Goal: Task Accomplishment & Management: Manage account settings

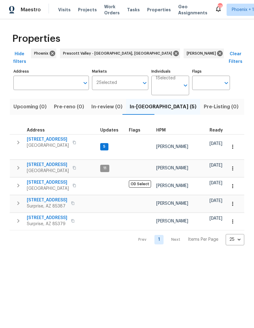
click at [204, 102] on span "Pre-Listing (0)" at bounding box center [221, 106] width 35 height 9
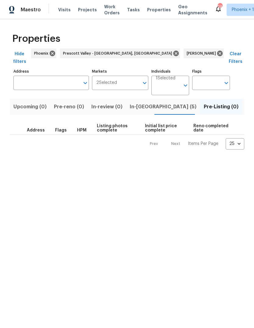
click at [137, 102] on span "In-reno (5)" at bounding box center [163, 106] width 67 height 9
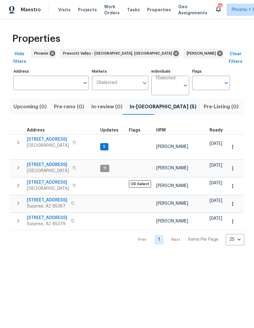
click at [44, 197] on span "23204 N 175th Ln" at bounding box center [47, 200] width 41 height 6
click at [246, 102] on span "Listed (16)" at bounding box center [258, 106] width 25 height 9
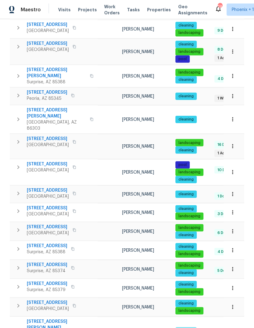
scroll to position [23, 0]
click at [52, 243] on span "17517 W Ventura St" at bounding box center [47, 246] width 41 height 6
click at [54, 243] on span "17517 W Ventura St" at bounding box center [47, 246] width 41 height 6
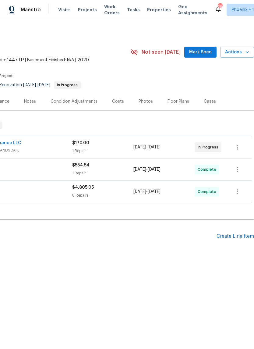
scroll to position [0, 90]
click at [246, 55] on icon "button" at bounding box center [248, 52] width 6 height 6
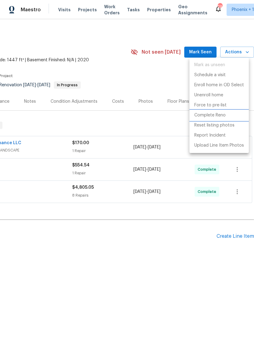
click at [220, 117] on p "Complete Reno" at bounding box center [210, 115] width 31 height 6
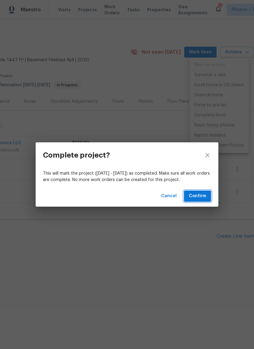
click at [199, 197] on span "Confirm" at bounding box center [197, 196] width 17 height 8
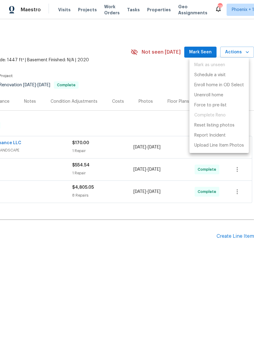
click at [159, 77] on div at bounding box center [127, 174] width 254 height 349
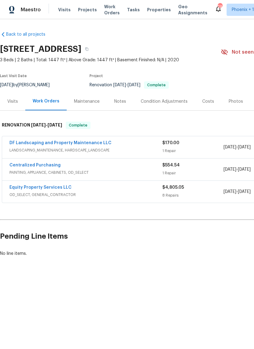
scroll to position [0, 0]
click at [87, 144] on link "DF Landscaping and Property Maintenance LLC" at bounding box center [60, 143] width 102 height 4
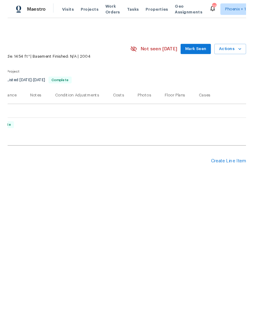
scroll to position [0, 90]
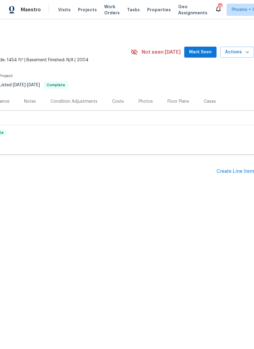
click at [231, 171] on div "Create Line Item" at bounding box center [236, 172] width 38 height 6
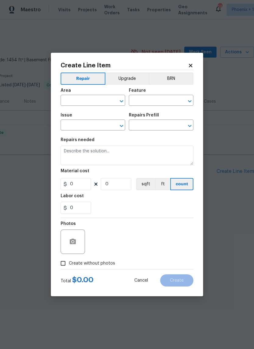
click at [79, 102] on input "text" at bounding box center [85, 100] width 48 height 9
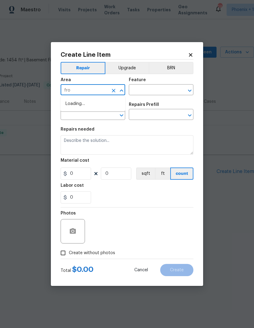
type input "fron"
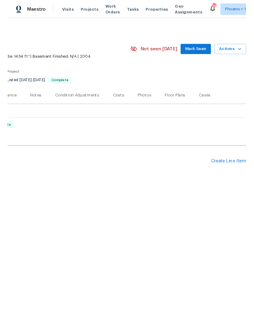
scroll to position [0, 90]
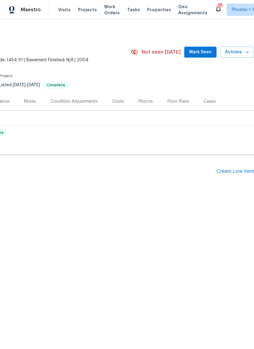
click at [239, 172] on div "Create Line Item" at bounding box center [236, 172] width 38 height 6
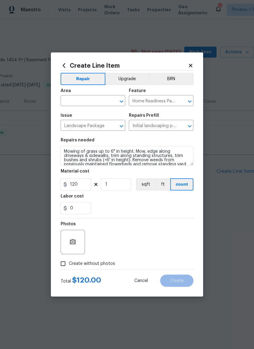
click at [79, 101] on input "text" at bounding box center [85, 101] width 48 height 9
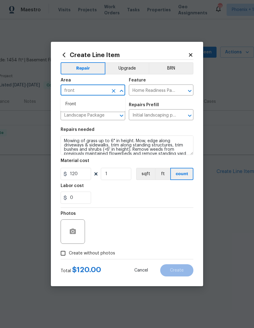
click at [75, 105] on li "Front" at bounding box center [93, 104] width 65 height 10
type input "Front"
click at [149, 92] on input "Home Readiness Packages" at bounding box center [153, 90] width 48 height 9
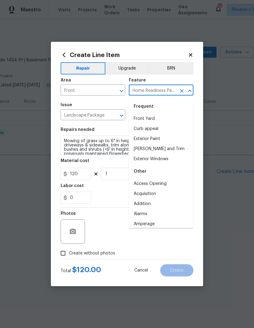
click at [148, 121] on li "Front Yard" at bounding box center [161, 119] width 65 height 10
type input "Front Yard"
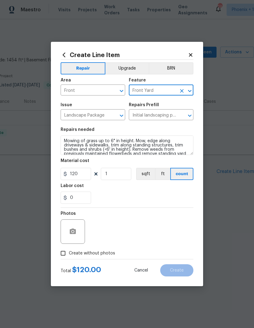
click at [82, 118] on input "Landscape Package" at bounding box center [85, 115] width 48 height 9
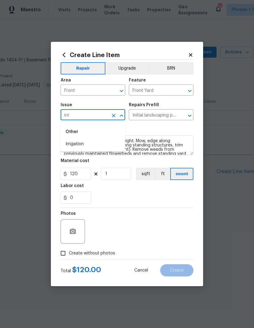
click at [81, 150] on ul "Other Irrigation" at bounding box center [93, 137] width 65 height 30
click at [79, 145] on li "Irrigation" at bounding box center [93, 144] width 65 height 10
type input "Irrigation"
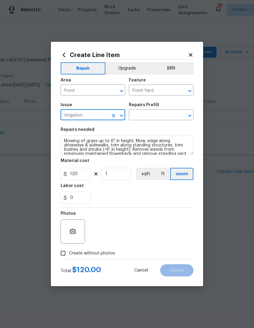
click at [151, 114] on input "text" at bounding box center [153, 115] width 48 height 9
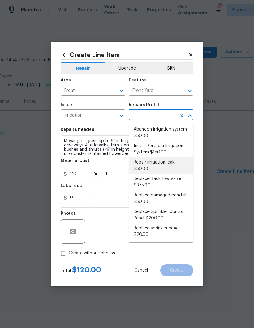
click at [159, 161] on li "Repair irrigation leak $50.00" at bounding box center [161, 165] width 65 height 16
type input "Repair irrigation leak $50.00"
type textarea "Locate and repair leaking irrigation line and return landscape conditions to or…"
type input "50"
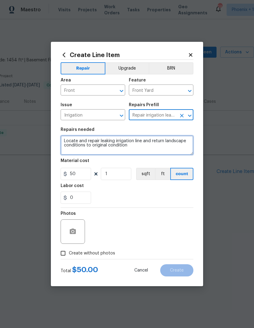
click at [65, 142] on textarea "Locate and repair leaking irrigation line and return landscape conditions to or…" at bounding box center [127, 145] width 133 height 20
click at [161, 153] on textarea "1. Locate and repair leaking irrigation line and return landscape conditions to…" at bounding box center [127, 145] width 133 height 20
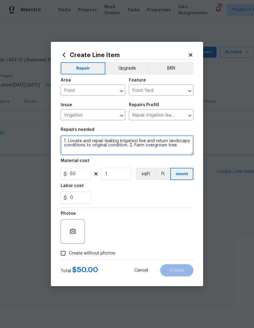
click at [141, 148] on textarea "1. Locate and repair leaking irrigation line and return landscape conditions to…" at bounding box center [127, 145] width 133 height 20
click at [183, 148] on textarea "1. Locate and repair leaking irrigation line and return landscape conditions to…" at bounding box center [127, 145] width 133 height 20
type textarea "1. Locate and repair leaking irrigation line and return landscape conditions to…"
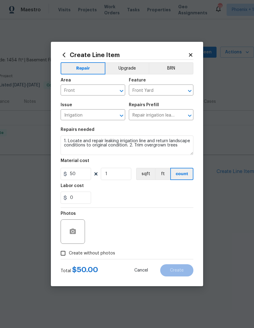
click at [111, 131] on div "Repairs needed" at bounding box center [127, 132] width 133 height 8
click at [80, 174] on input "50" at bounding box center [76, 174] width 31 height 12
type input "200"
click at [131, 192] on div "Labor cost" at bounding box center [127, 188] width 133 height 8
click at [60, 256] on input "Create without photos" at bounding box center [63, 253] width 12 height 12
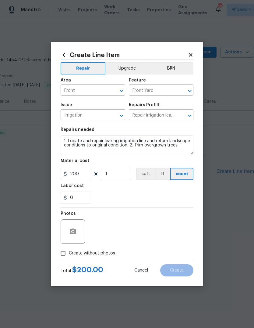
checkbox input "true"
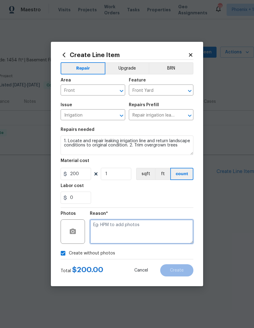
click at [156, 225] on textarea at bounding box center [142, 231] width 104 height 24
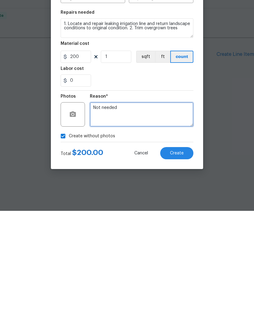
type textarea "Not needed"
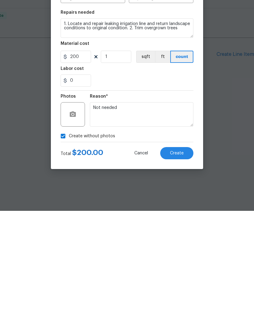
click at [179, 264] on button "Create" at bounding box center [176, 270] width 33 height 12
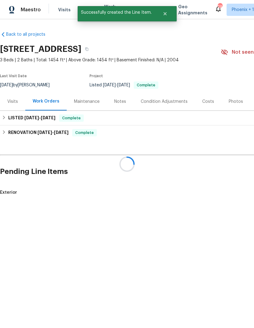
scroll to position [0, 0]
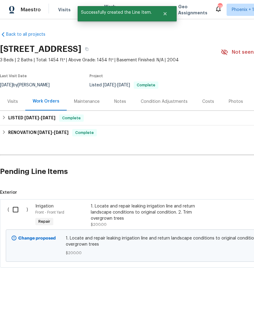
click at [17, 210] on input "checkbox" at bounding box center [17, 209] width 17 height 13
checkbox input "true"
click at [223, 313] on span "Create Work Order" at bounding box center [219, 313] width 41 height 8
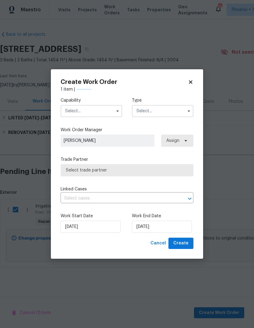
click at [86, 114] on input "text" at bounding box center [92, 111] width 62 height 12
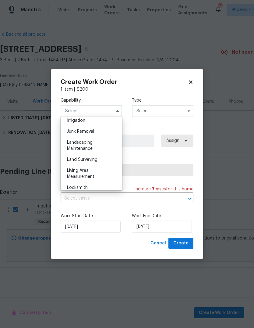
scroll to position [389, 0]
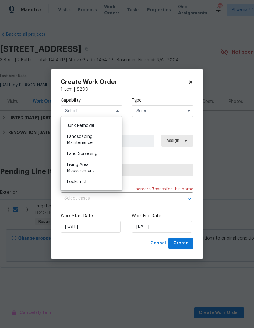
click at [99, 140] on div "Landscaping Maintenance" at bounding box center [91, 139] width 59 height 17
type input "Landscaping Maintenance"
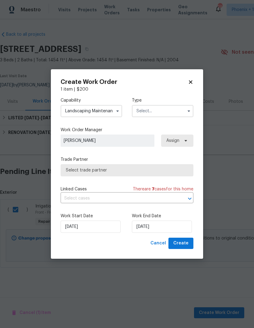
click at [166, 114] on input "text" at bounding box center [163, 111] width 62 height 12
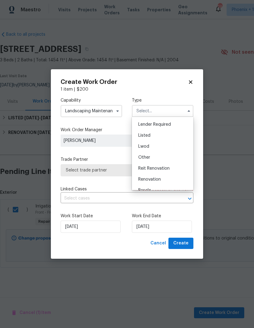
scroll to position [42, 0]
click at [167, 137] on div "Listed" at bounding box center [163, 136] width 59 height 11
type input "Listed"
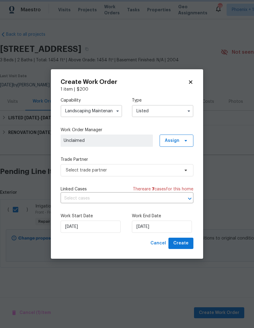
scroll to position [0, 0]
click at [162, 228] on input "9/9/2025" at bounding box center [162, 227] width 60 height 12
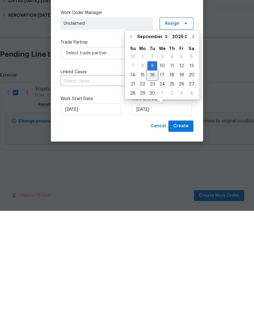
click at [152, 188] on div "16" at bounding box center [153, 192] width 10 height 9
type input "9/16/2025"
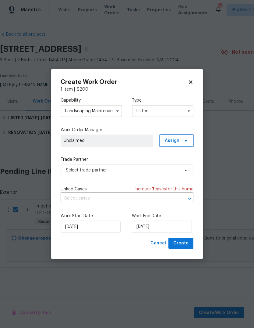
click at [188, 138] on icon at bounding box center [186, 140] width 5 height 5
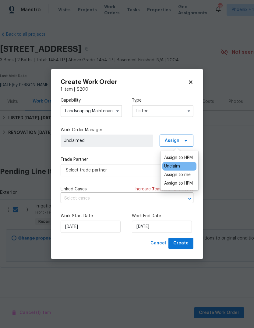
click at [189, 174] on div "Assign to me" at bounding box center [177, 175] width 27 height 6
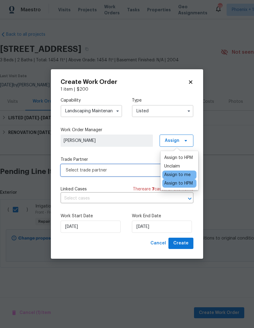
click at [143, 170] on span "Select trade partner" at bounding box center [123, 170] width 114 height 6
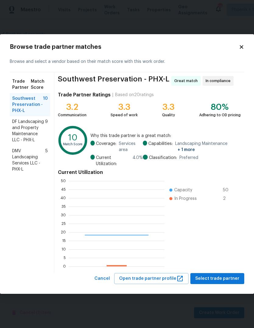
scroll to position [85, 96]
click at [28, 132] on span "DF Landscaping and Property Maintenance LLC - PHX-L" at bounding box center [28, 131] width 33 height 24
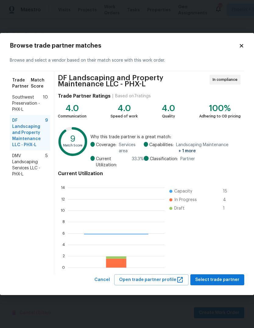
scroll to position [85, 97]
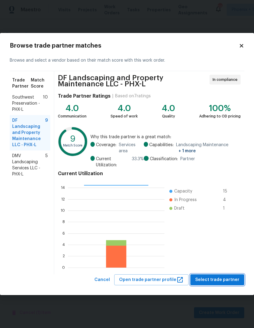
click at [229, 281] on span "Select trade partner" at bounding box center [218, 280] width 44 height 8
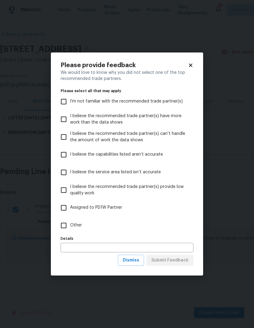
click at [64, 227] on input "Other" at bounding box center [63, 225] width 13 height 13
checkbox input "true"
click at [108, 248] on input "text" at bounding box center [127, 247] width 133 height 9
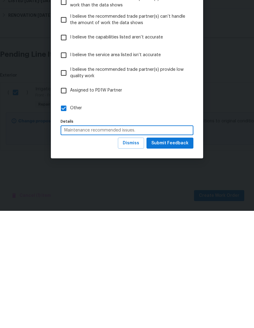
click at [123, 243] on input "Maintenance recommended issues." at bounding box center [127, 247] width 133 height 9
click at [122, 243] on input "Maintenance recommended these issues." at bounding box center [127, 247] width 133 height 9
click at [91, 243] on input "Maintenance recommended correcting these issues." at bounding box center [127, 247] width 133 height 9
type input "Maintenance vendor recommended correcting these issues."
click at [169, 257] on span "Submit Feedback" at bounding box center [170, 261] width 37 height 8
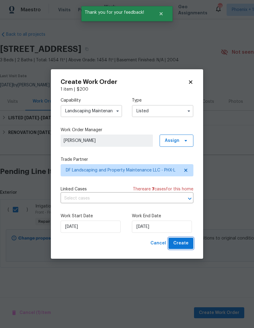
click at [185, 244] on span "Create" at bounding box center [181, 243] width 15 height 8
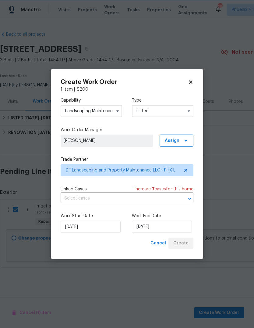
checkbox input "false"
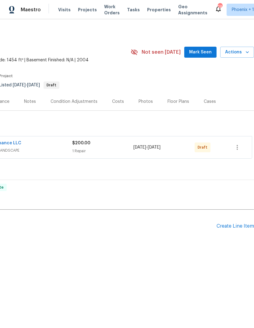
scroll to position [0, 90]
click at [237, 148] on icon "button" at bounding box center [237, 147] width 7 height 7
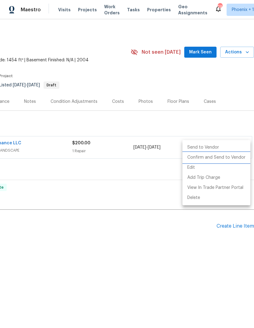
click at [220, 160] on li "Confirm and Send to Vendor" at bounding box center [217, 158] width 68 height 10
click at [220, 157] on li "Confirm and Send to Vendor" at bounding box center [217, 158] width 68 height 10
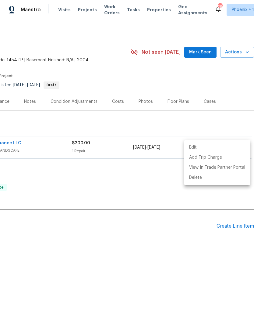
click at [231, 88] on div at bounding box center [127, 164] width 254 height 328
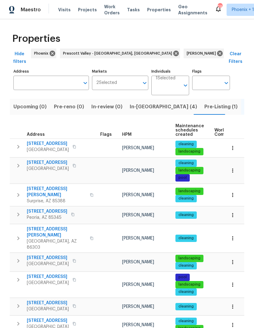
click at [205, 102] on span "Pre-Listing (1)" at bounding box center [221, 106] width 33 height 9
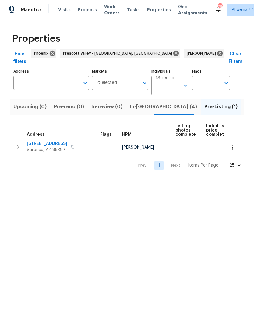
click at [141, 103] on span "In-[GEOGRAPHIC_DATA] (4)" at bounding box center [163, 106] width 67 height 9
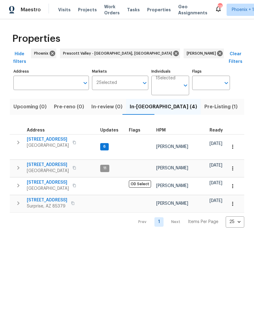
click at [20, 139] on icon "button" at bounding box center [18, 142] width 7 height 7
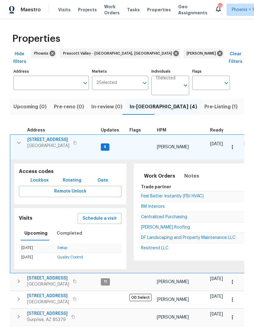
click at [158, 225] on span "[PERSON_NAME] Roofing" at bounding box center [165, 227] width 49 height 4
click at [187, 172] on span "Notes" at bounding box center [192, 176] width 15 height 9
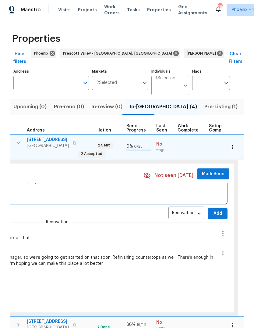
scroll to position [11, 0]
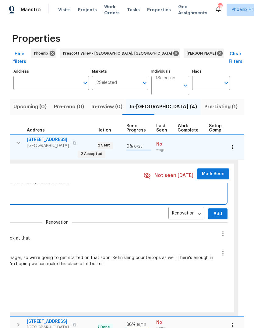
type textarea "Roofing repairs are set. Patio roof is a mess, tile roof needs a tune up. Updat…"
click at [213, 210] on span "Add" at bounding box center [218, 214] width 10 height 8
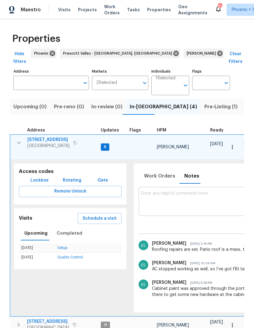
scroll to position [0, 0]
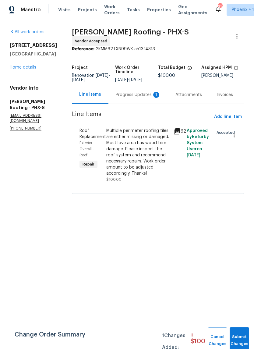
click at [134, 93] on div "Progress Updates 1" at bounding box center [138, 95] width 45 height 6
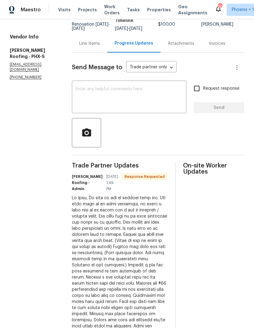
scroll to position [12, 0]
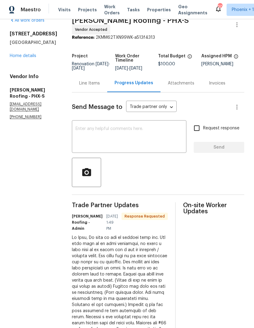
click at [135, 132] on textarea at bounding box center [129, 137] width 107 height 21
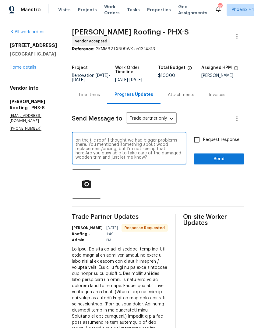
scroll to position [9, 0]
click at [175, 151] on textarea "OK, we need to get this work done. I kind of knew the patio roof was bad, but t…" at bounding box center [129, 148] width 107 height 21
click at [130, 157] on textarea "OK, we need to get this work done. I kind of knew the patio roof was bad, but t…" at bounding box center [129, 148] width 107 height 21
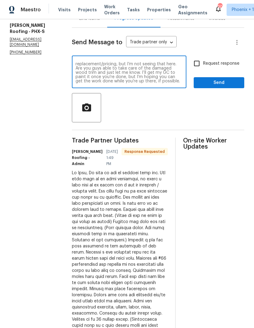
scroll to position [69, 0]
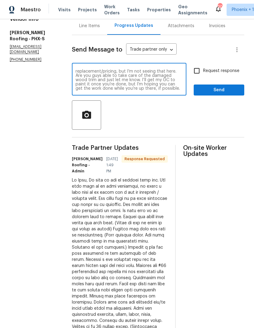
type textarea "OK, we need to get this work done. I kind of knew the patio roof was bad, but t…"
click at [224, 89] on span "Send" at bounding box center [219, 90] width 41 height 8
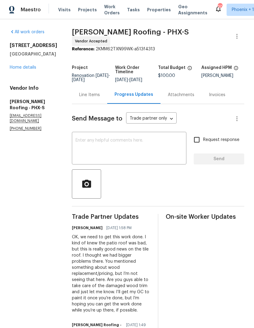
scroll to position [0, 0]
click at [9, 244] on div "All work orders 12406 W Rosewood Dr El Mirage, AZ 85335 Home details Vendor Inf…" at bounding box center [127, 320] width 254 height 602
click at [11, 262] on section "All work orders 12406 W Rosewood Dr El Mirage, AZ 85335 Home details Vendor Inf…" at bounding box center [34, 320] width 48 height 583
click at [91, 92] on div "Line Items" at bounding box center [89, 95] width 21 height 6
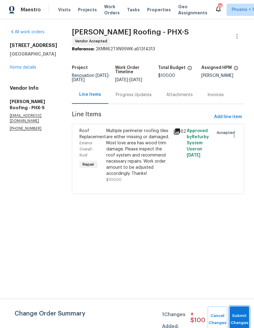
click at [239, 313] on button "Submit Changes" at bounding box center [240, 319] width 20 height 26
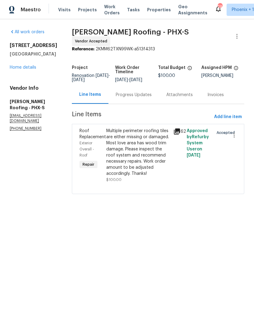
click at [136, 92] on div "Progress Updates" at bounding box center [134, 95] width 36 height 6
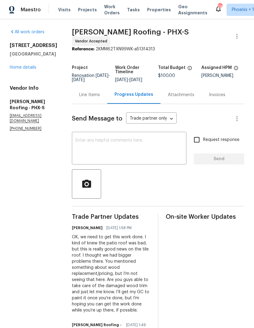
click at [91, 93] on div "Line Items" at bounding box center [89, 95] width 21 height 6
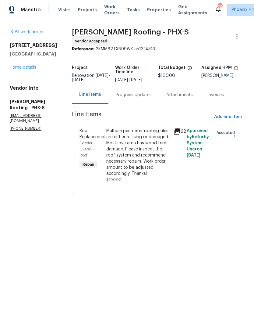
click at [131, 92] on div "Progress Updates" at bounding box center [134, 95] width 36 height 6
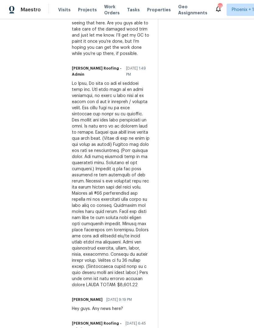
scroll to position [256, 0]
click at [73, 81] on div at bounding box center [111, 184] width 79 height 207
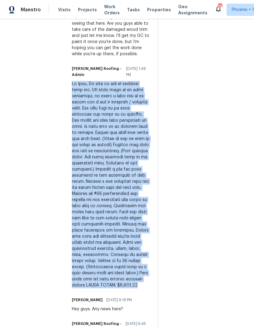
copy div "Hi Eric, We made it out to inspect this one. The tile roof is in fair condition…"
click at [147, 296] on div "Eric Scott 09/08/2025 9:19 PM Hey guys. Any news here?" at bounding box center [111, 304] width 79 height 16
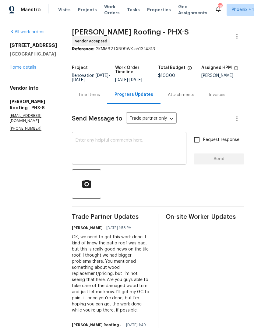
scroll to position [0, 0]
click at [93, 92] on div "Line Items" at bounding box center [89, 95] width 21 height 6
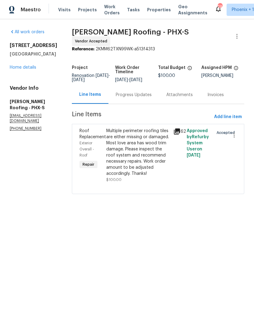
click at [127, 138] on div "Multiple perimeter roofing tiles are either missing or damaged. Most love area …" at bounding box center [137, 152] width 63 height 49
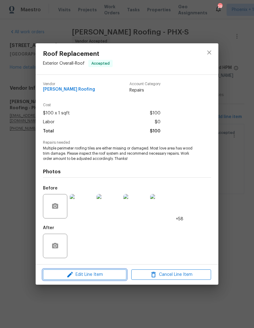
click at [112, 279] on span "Edit Line Item" at bounding box center [85, 275] width 80 height 8
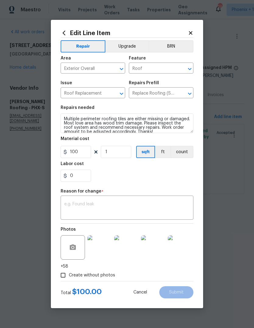
click at [117, 206] on textarea at bounding box center [127, 208] width 126 height 13
click at [117, 206] on html "Maestro Visits Projects Work Orders Tasks Properties Geo Assignments 29 Phoenix…" at bounding box center [127, 105] width 254 height 211
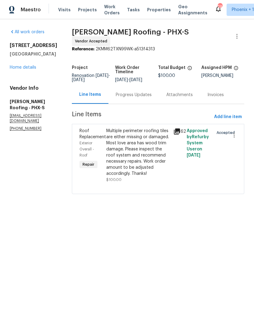
click at [92, 92] on div "Line Items" at bounding box center [90, 95] width 22 height 6
click at [141, 92] on div "Progress Updates" at bounding box center [134, 95] width 36 height 6
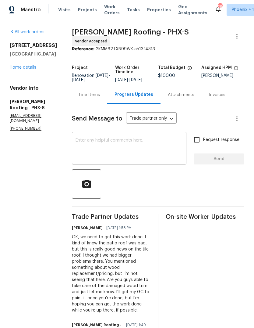
click at [88, 92] on div "Line Items" at bounding box center [89, 95] width 21 height 6
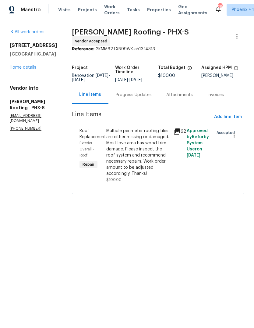
click at [138, 148] on div "Multiple perimeter roofing tiles are either missing or damaged. Most love area …" at bounding box center [137, 152] width 63 height 49
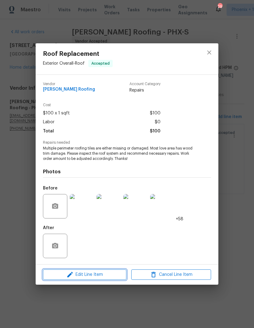
click at [105, 275] on span "Edit Line Item" at bounding box center [85, 275] width 80 height 8
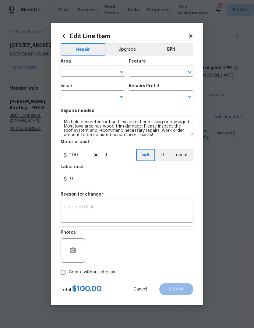
type input "Exterior Overall"
type input "Roof"
type input "Roof Replacement"
type input "Replace Roofing (Spanish tile) $7.30"
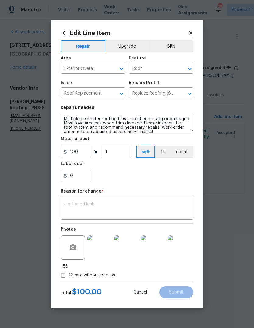
click at [93, 201] on div "x ​" at bounding box center [127, 208] width 133 height 23
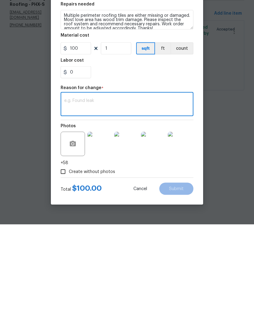
click at [77, 202] on textarea at bounding box center [127, 208] width 126 height 13
paste textarea "Hi Eric, We made it out to inspect this one. The tile roof is in fair condition…"
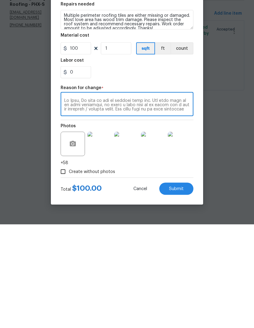
scroll to position [73, 0]
type textarea "Hi Eric, We made it out to inspect this one. The tile roof is in fair condition…"
click at [85, 146] on input "100" at bounding box center [76, 152] width 31 height 12
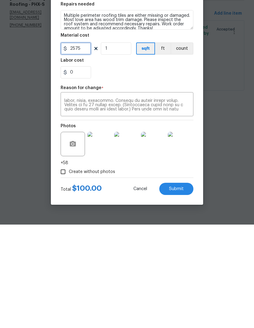
type input "2575"
click at [171, 102] on section "Repairs needed Multiple perimeter roofing tiles are either missing or damaged. …" at bounding box center [127, 144] width 133 height 84
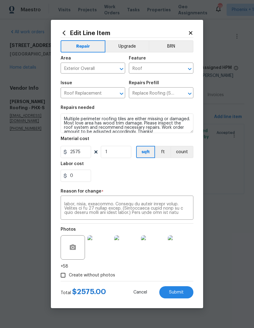
click at [180, 293] on span "Submit" at bounding box center [176, 292] width 15 height 5
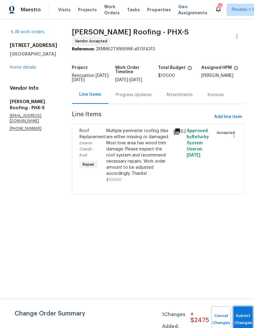
click at [239, 315] on button "Submit Changes" at bounding box center [244, 319] width 20 height 26
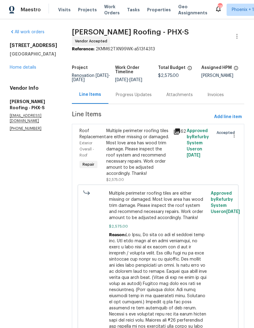
click at [47, 239] on section "All work orders 12406 W Rosewood Dr El Mirage, AZ 85335 Home details Vendor Inf…" at bounding box center [34, 222] width 48 height 386
